Goal: Complete application form

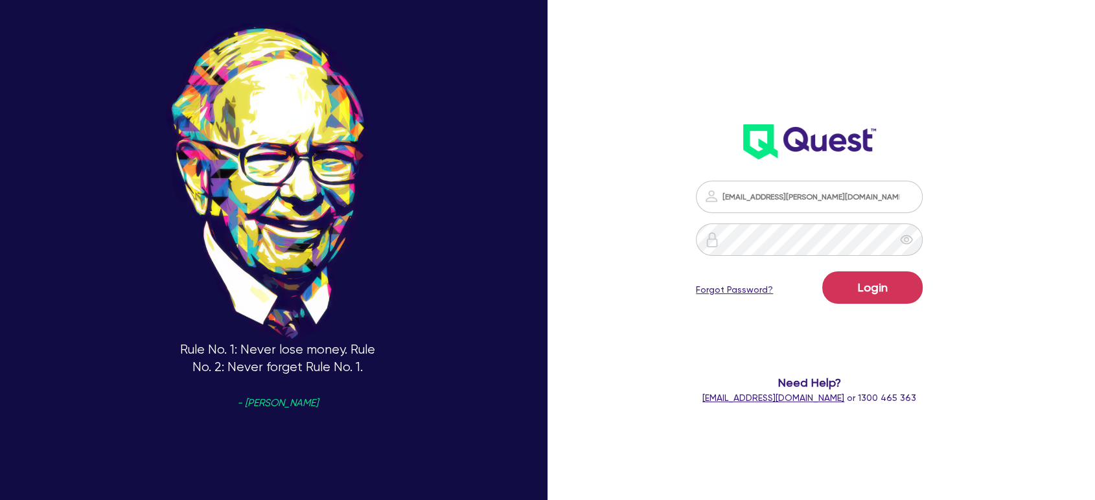
click at [873, 288] on button "Login" at bounding box center [872, 287] width 100 height 32
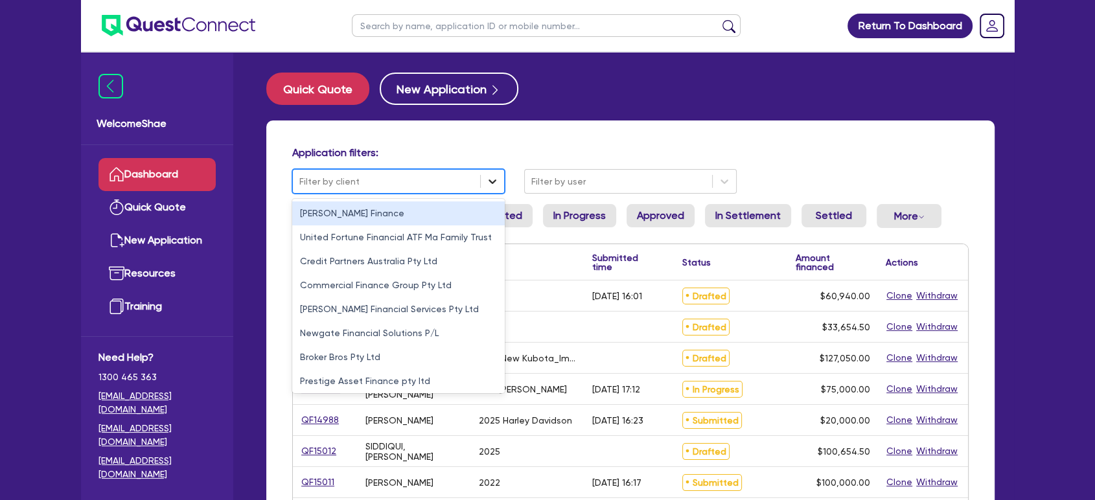
click at [498, 179] on icon at bounding box center [492, 181] width 13 height 13
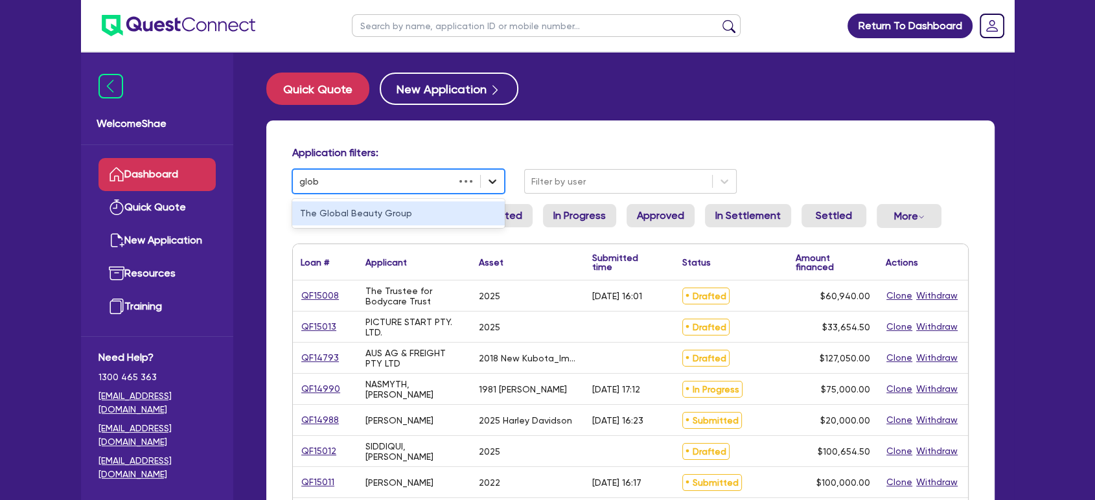
type input "globa"
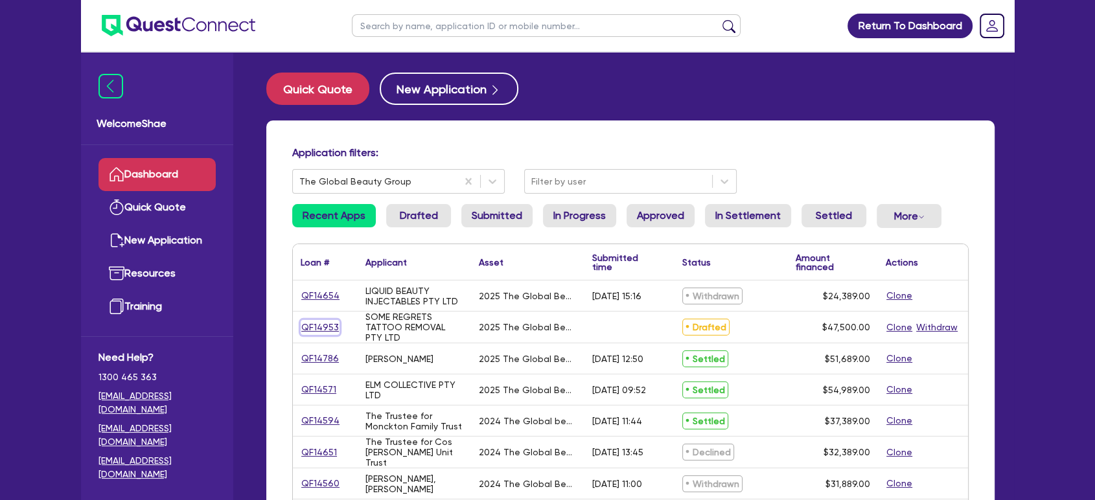
click at [325, 326] on link "QF14953" at bounding box center [320, 327] width 39 height 15
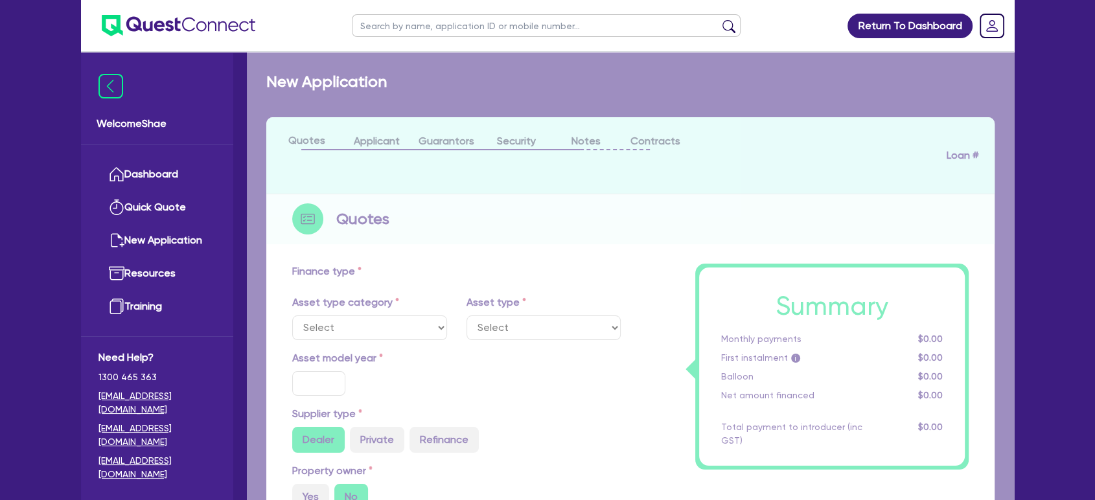
select select "TERTIARY_ASSETS"
type input "2025"
radio input "true"
type input "60,500"
type input "13,000"
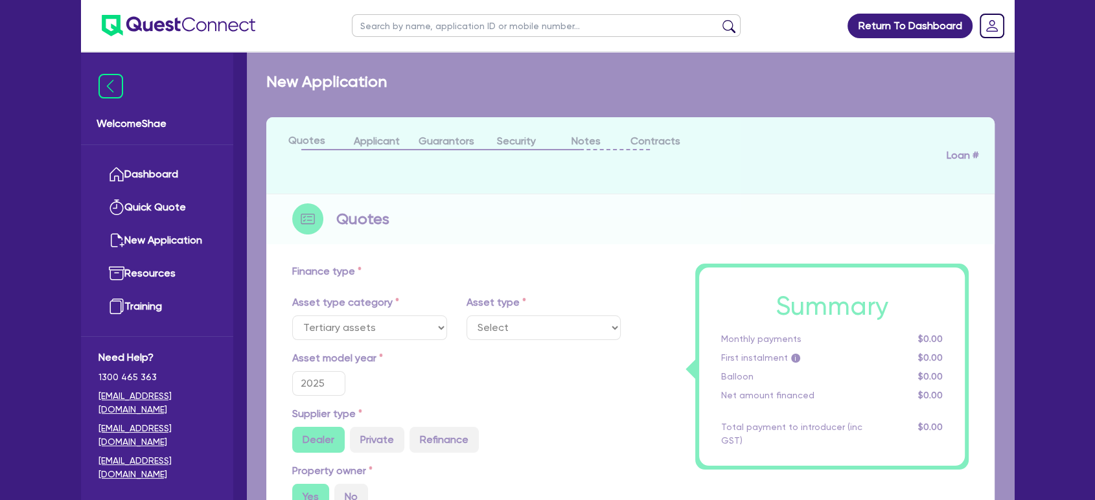
type input "4.99"
type input "2,370.25"
type input "17.95"
select select "BEAUTY_EQUIPMENT"
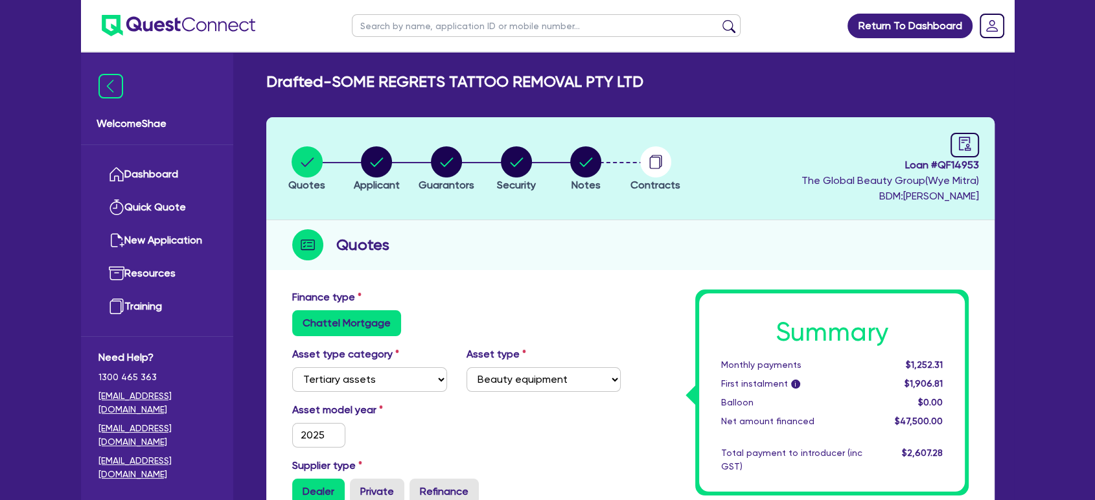
click at [957, 165] on span "Loan # QF14953" at bounding box center [889, 165] width 177 height 16
copy span "QF14953"
